Goal: Check status: Check status

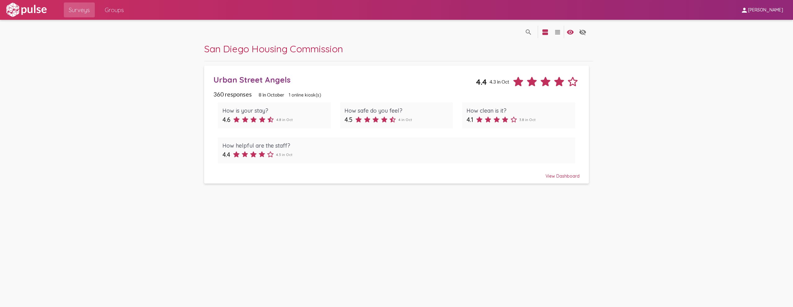
click at [242, 77] on div "Urban Street Angels" at bounding box center [344, 80] width 262 height 10
